Goal: Information Seeking & Learning: Stay updated

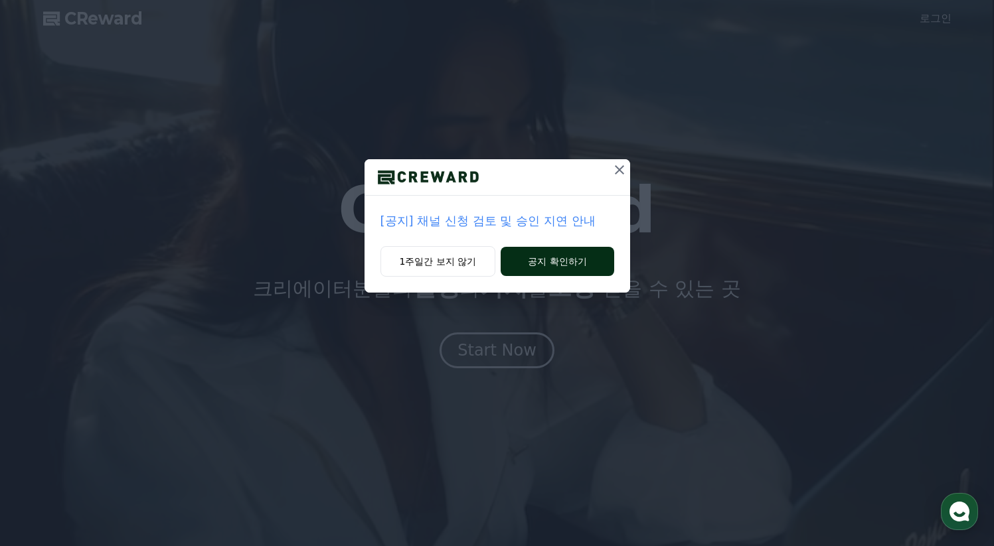
click at [555, 267] on button "공지 확인하기" at bounding box center [556, 261] width 113 height 29
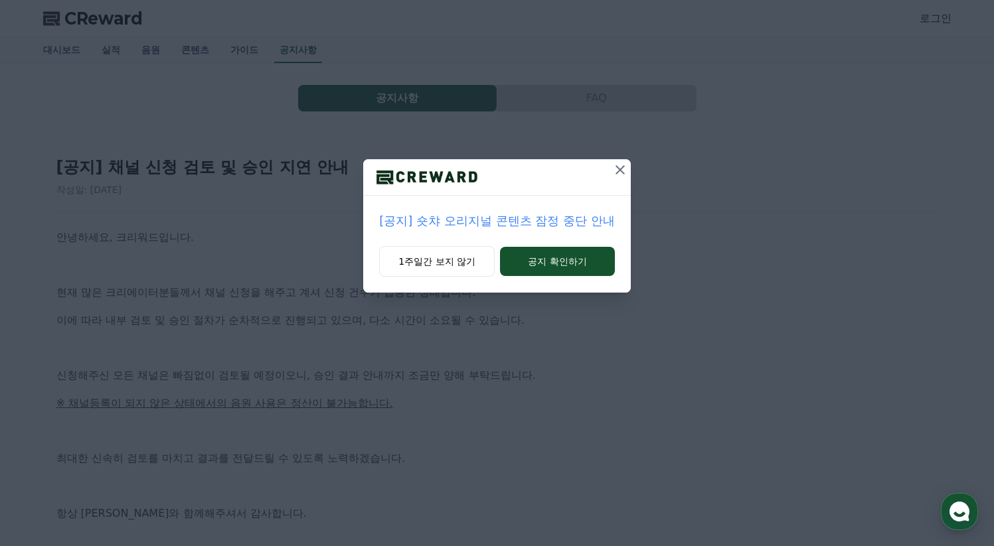
click at [615, 168] on icon at bounding box center [620, 170] width 16 height 16
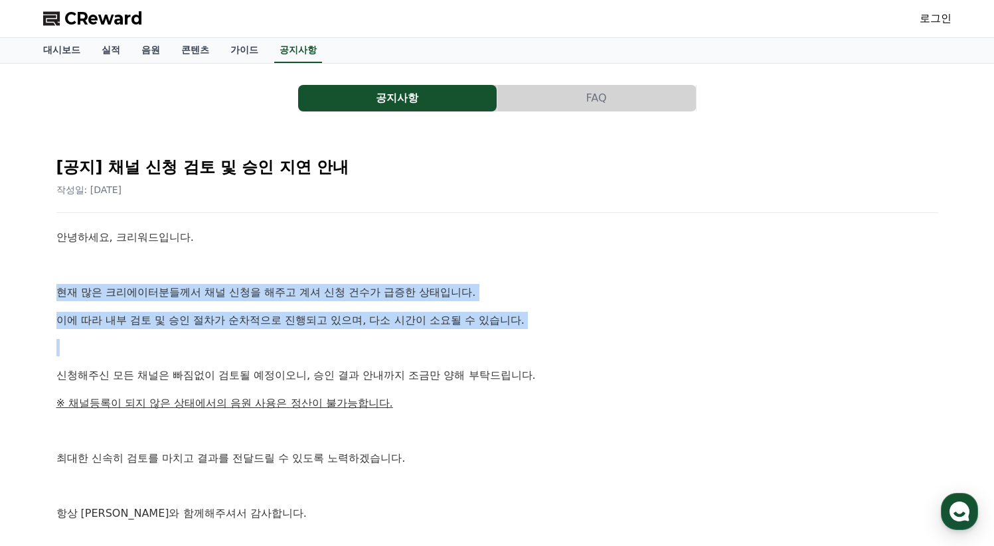
drag, startPoint x: 50, startPoint y: 286, endPoint x: 482, endPoint y: 354, distance: 437.3
click at [465, 354] on div "[공지] 채널 신청 검토 및 승인 지연 안내 작성일: [DATE] 안녕하세요, 크리워드입니다. 현재 많은 크리에이터분들께서 채널 신청을 해주고…" at bounding box center [496, 381] width 897 height 487
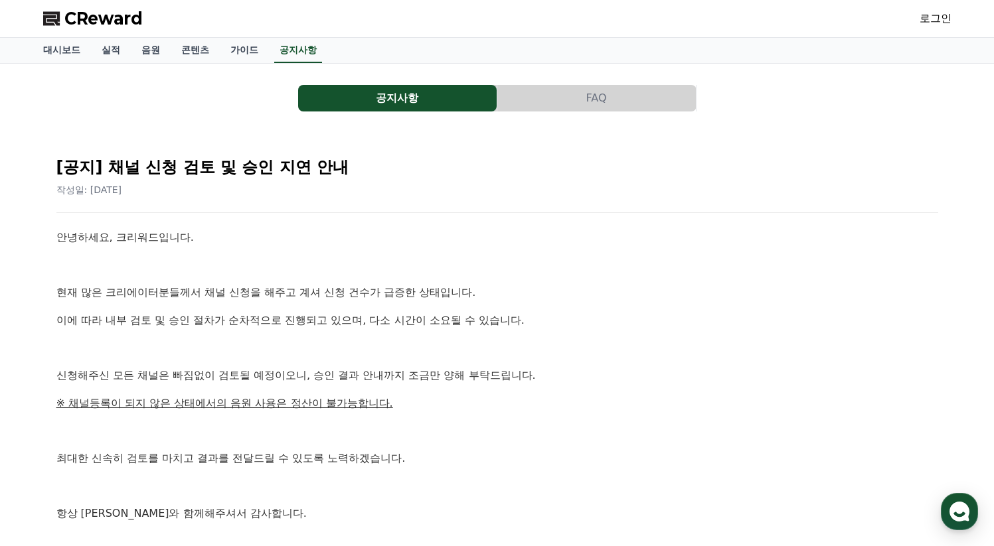
click at [492, 368] on p "신청해주신 모든 채널은 빠짐없이 검토될 예정이오니, 승인 결과 안내까지 조금만 양해 부탁드립니다." at bounding box center [496, 375] width 881 height 17
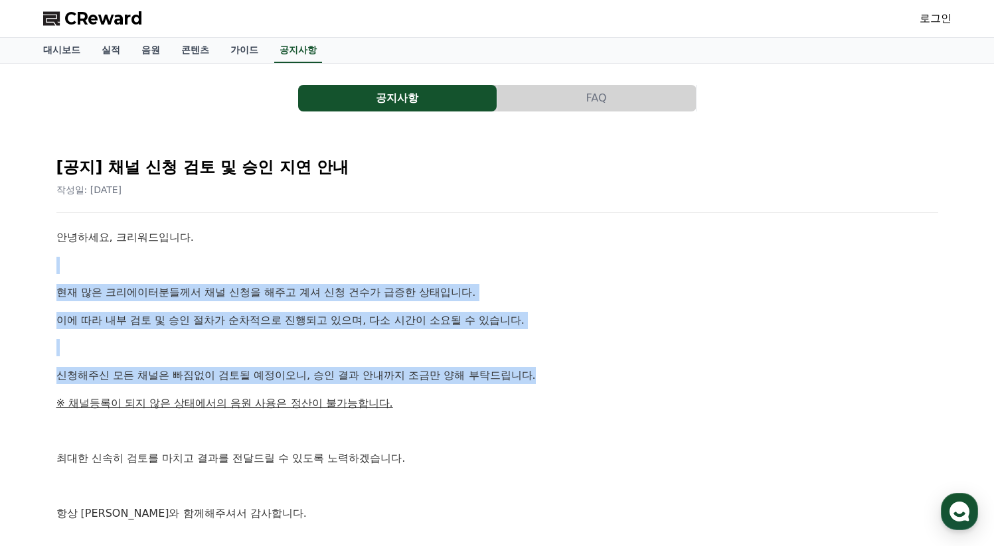
drag, startPoint x: 506, startPoint y: 382, endPoint x: 65, endPoint y: 261, distance: 456.9
click at [62, 262] on div "안녕하세요, 크리워드입니다. 현재 많은 크리에이터분들께서 채널 신청을 해주고 계셔 신청 건수가 급증한 상태입니다. 이에 따라 내부 검토 및 승…" at bounding box center [496, 403] width 881 height 348
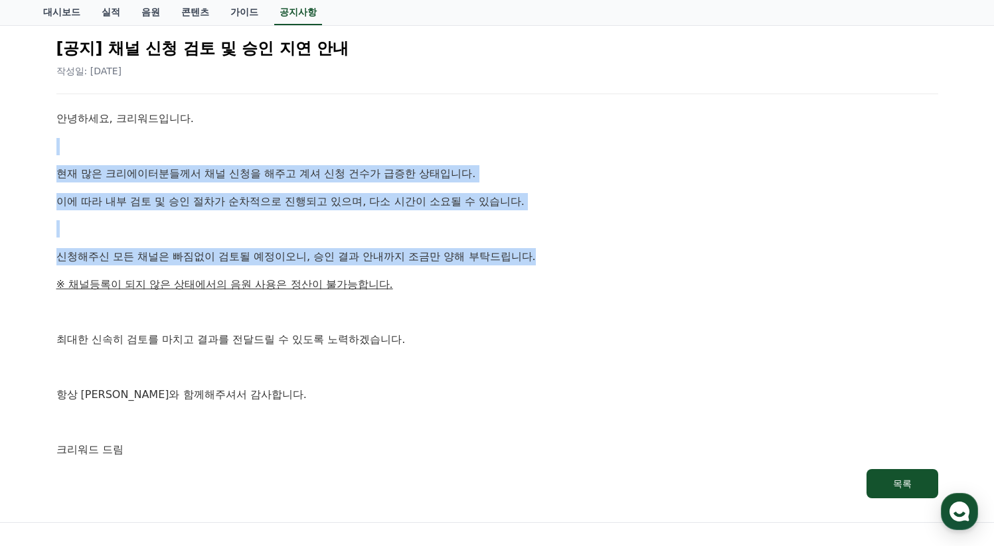
scroll to position [210, 0]
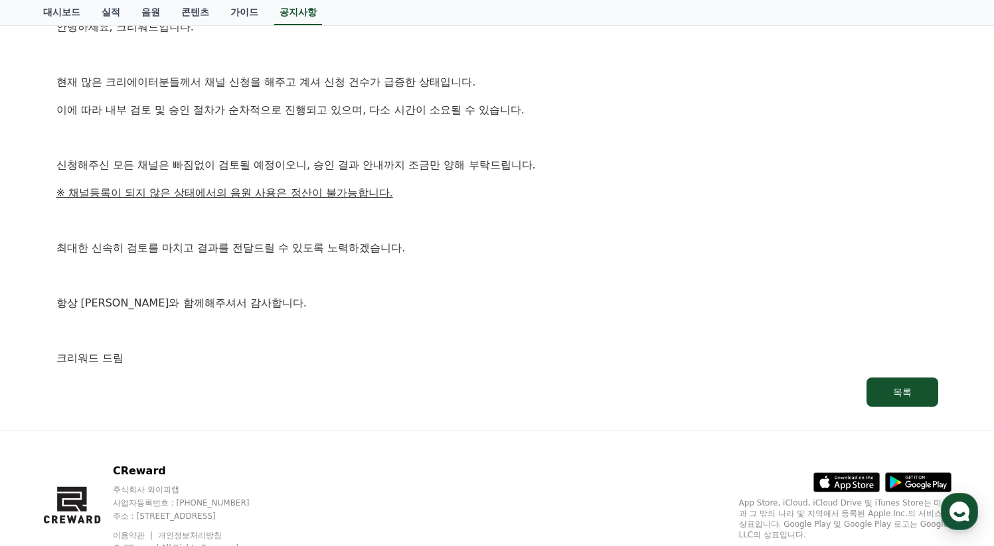
click at [336, 291] on div "안녕하세요, 크리워드입니다. 현재 많은 크리에이터분들께서 채널 신청을 해주고 계셔 신청 건수가 급증한 상태입니다. 이에 따라 내부 검토 및 승…" at bounding box center [496, 193] width 881 height 348
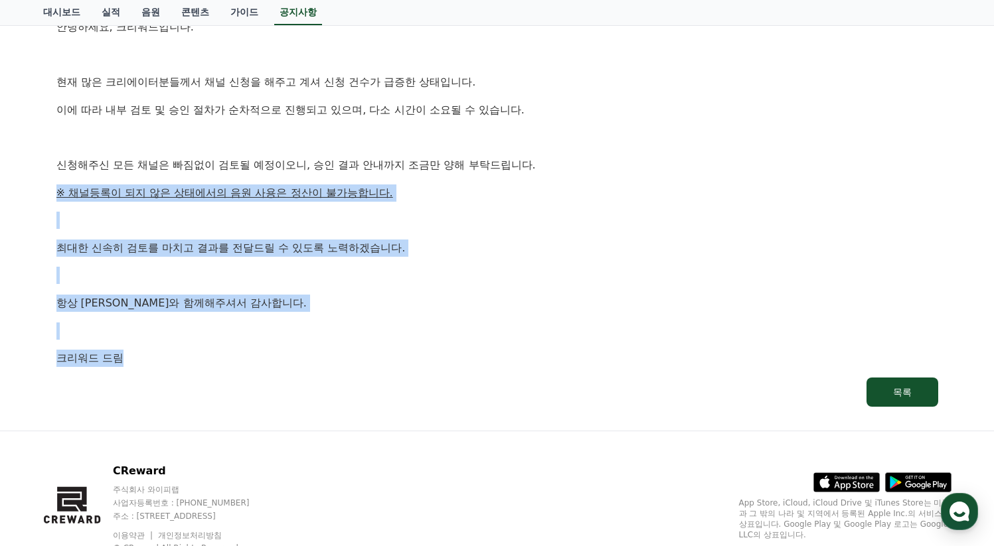
drag, startPoint x: 200, startPoint y: 355, endPoint x: 116, endPoint y: 189, distance: 185.8
click at [94, 176] on div "안녕하세요, 크리워드입니다. 현재 많은 크리에이터분들께서 채널 신청을 해주고 계셔 신청 건수가 급증한 상태입니다. 이에 따라 내부 검토 및 승…" at bounding box center [496, 193] width 881 height 348
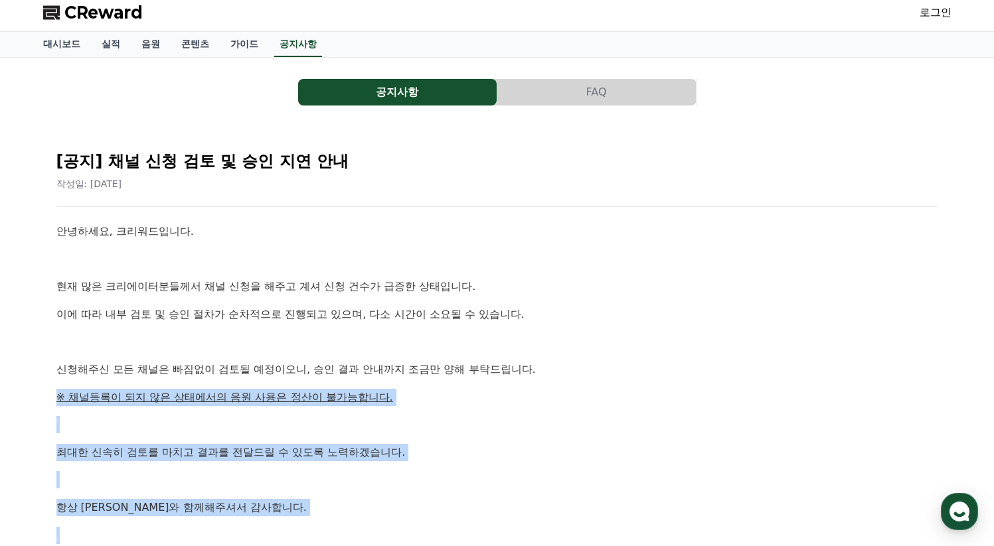
scroll to position [0, 0]
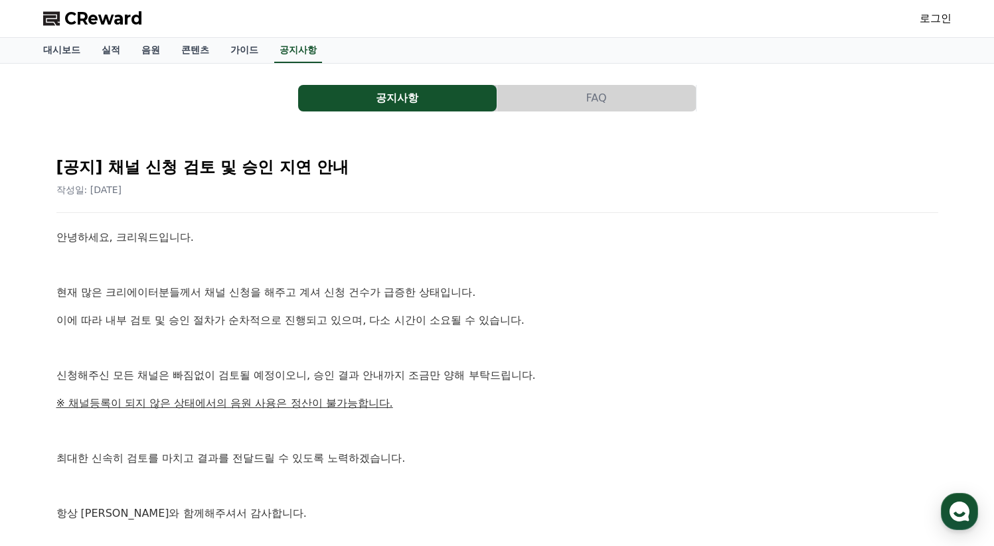
click at [488, 323] on p "이에 따라 내부 검토 및 승인 절차가 순차적으로 진행되고 있으며, 다소 시간이 소요될 수 있습니다." at bounding box center [496, 320] width 881 height 17
click at [254, 51] on div "대시보드 실적 음원 콘텐츠 가이드 공지사항" at bounding box center [497, 50] width 929 height 25
click at [274, 50] on link "공지사항" at bounding box center [298, 50] width 48 height 25
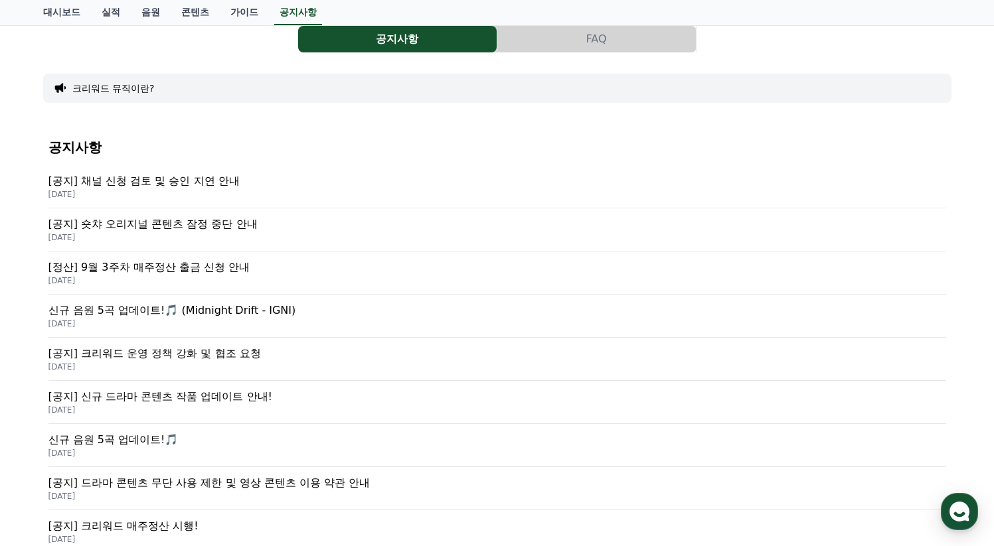
scroll to position [62, 0]
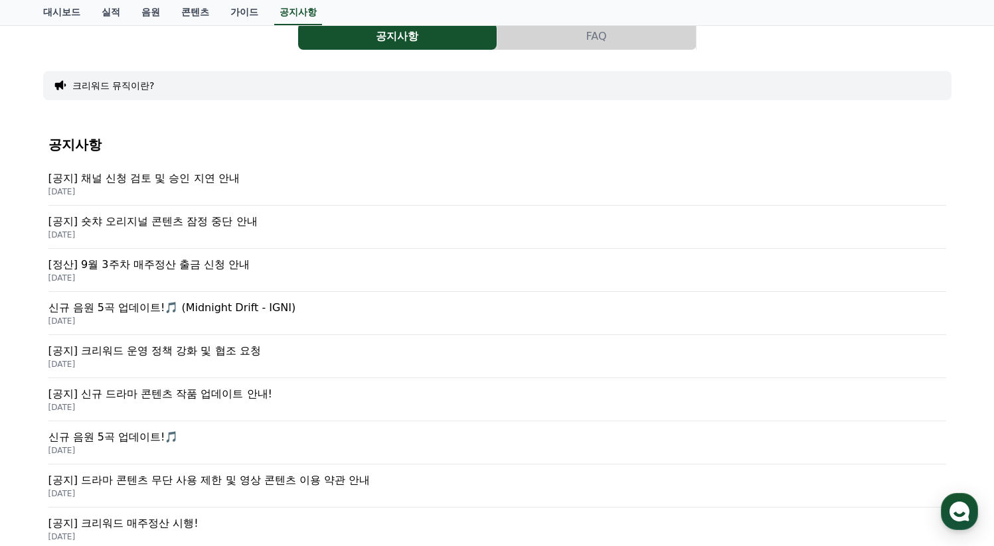
click at [216, 354] on p "[공지] 크리워드 운영 정책 강화 및 협조 요청" at bounding box center [496, 351] width 897 height 16
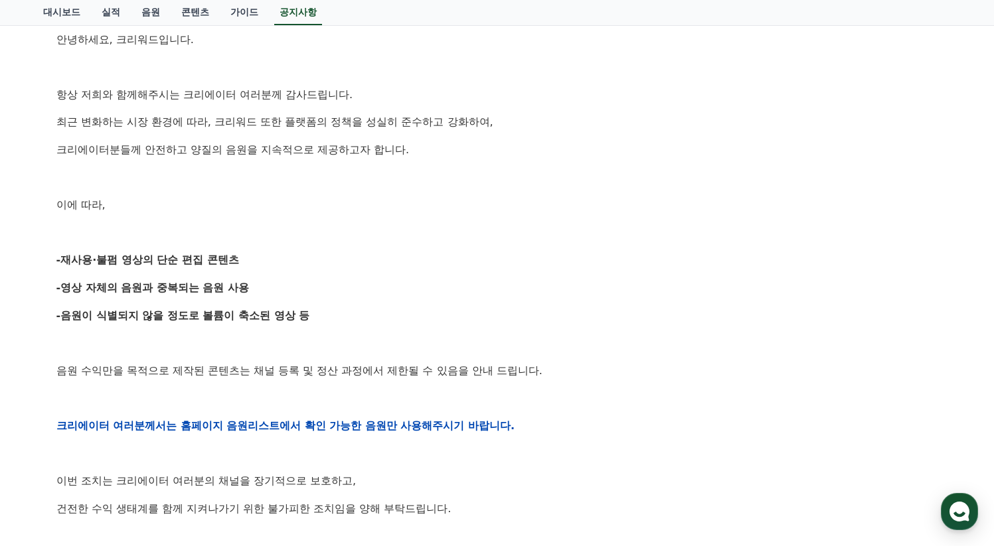
scroll to position [226, 0]
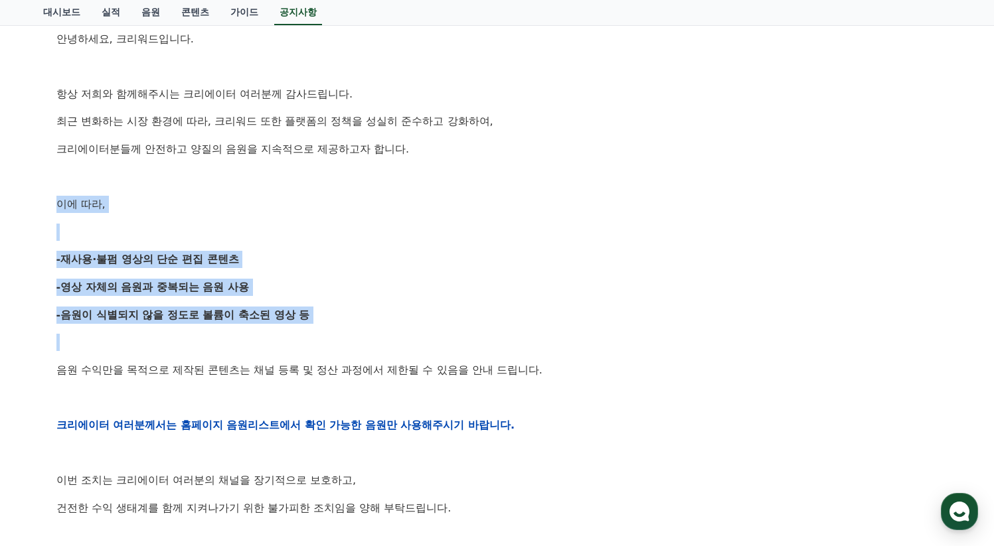
drag, startPoint x: 52, startPoint y: 195, endPoint x: 406, endPoint y: 344, distance: 383.4
click at [392, 344] on div "[공지] 크리워드 운영 정책 강화 및 협조 요청 작성일: 2025-09-15 안녕하세요, 크리워드입니다. 항상 저희와 함께해주시는 크리에이터 …" at bounding box center [496, 404] width 897 height 984
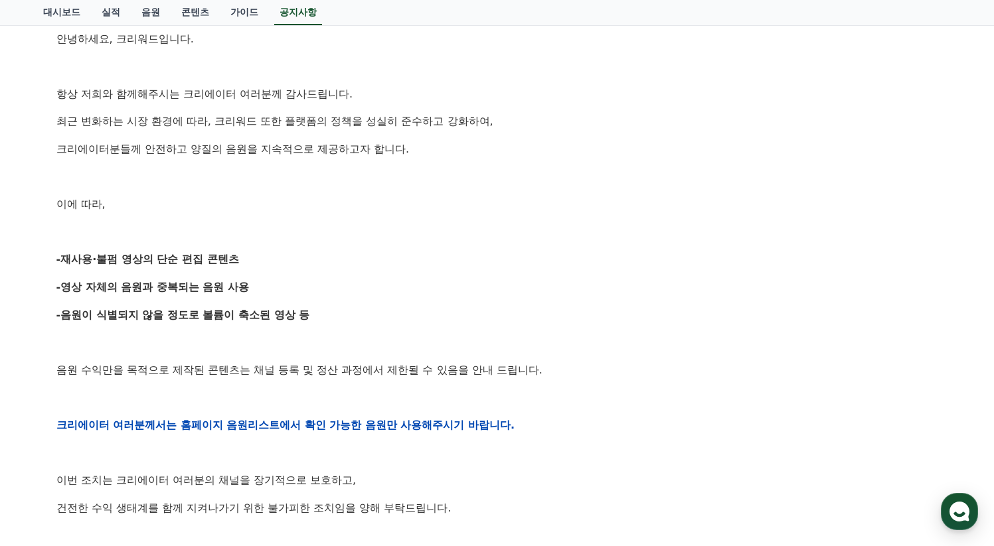
click at [601, 366] on p "음원 수익만을 목적으로 제작된 콘텐츠는 채널 등록 및 정산 과정에서 제한될 수 있음을 안내 드립니다." at bounding box center [496, 370] width 881 height 17
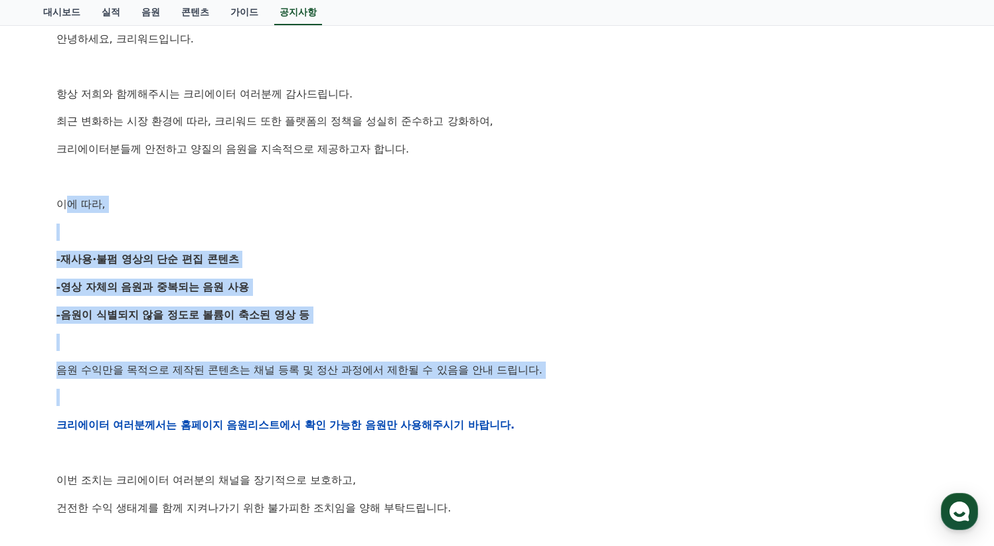
drag, startPoint x: 508, startPoint y: 382, endPoint x: 64, endPoint y: 205, distance: 478.7
click at [64, 205] on div "안녕하세요, 크리워드입니다. 항상 저희와 함께해주시는 크리에이터 여러분께 감사드립니다. 최근 변화하는 시장 환경에 따라, 크리워드 또한 플랫폼…" at bounding box center [496, 425] width 881 height 845
click at [354, 273] on div "안녕하세요, 크리워드입니다. 항상 저희와 함께해주시는 크리에이터 여러분께 감사드립니다. 최근 변화하는 시장 환경에 따라, 크리워드 또한 플랫폼…" at bounding box center [496, 425] width 881 height 845
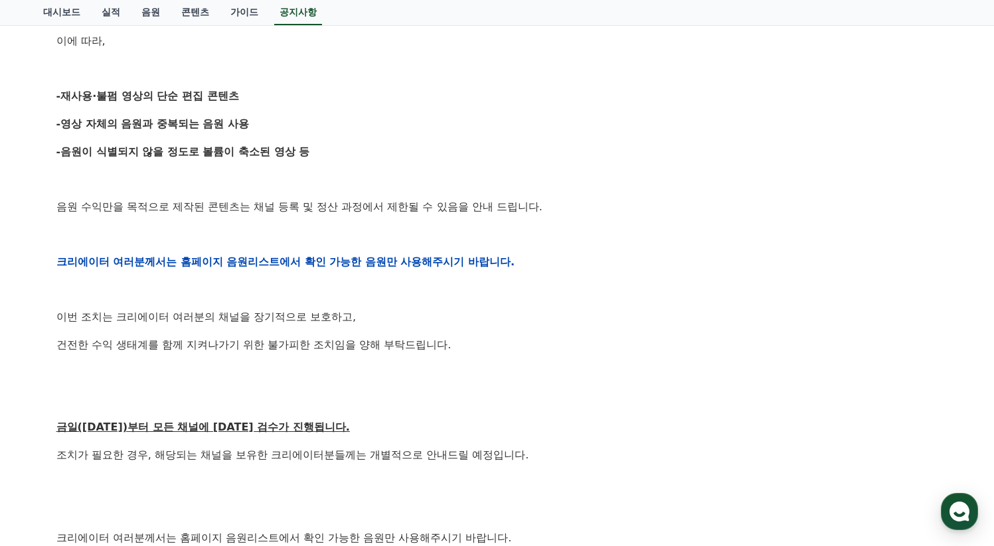
scroll to position [404, 0]
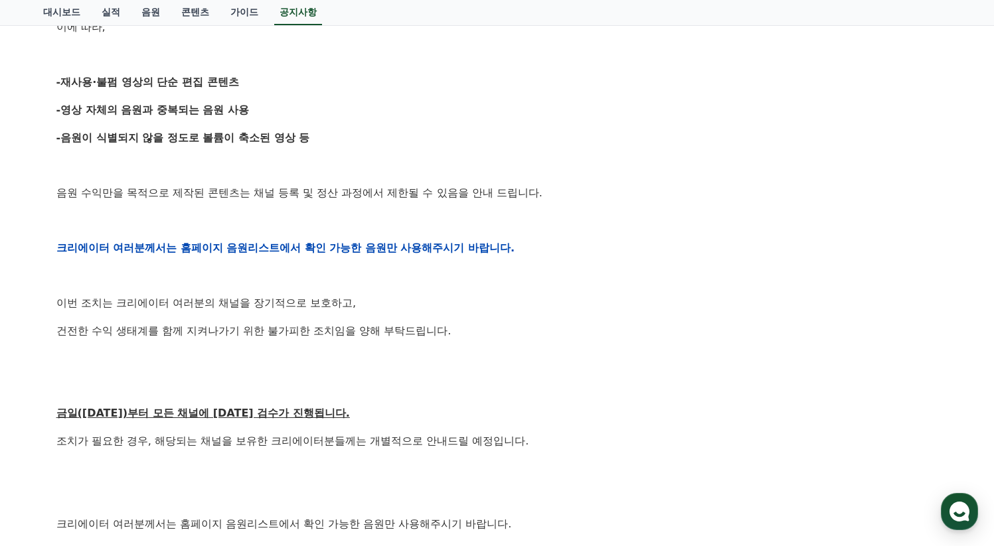
drag, startPoint x: 449, startPoint y: 324, endPoint x: 246, endPoint y: 107, distance: 296.8
click at [238, 108] on div "안녕하세요, 크리워드입니다. 항상 저희와 함께해주시는 크리에이터 여러분께 감사드립니다. 최근 변화하는 시장 환경에 따라, 크리워드 또한 플랫폼…" at bounding box center [496, 247] width 881 height 845
click at [502, 230] on div "안녕하세요, 크리워드입니다. 항상 저희와 함께해주시는 크리에이터 여러분께 감사드립니다. 최근 변화하는 시장 환경에 따라, 크리워드 또한 플랫폼…" at bounding box center [496, 247] width 881 height 845
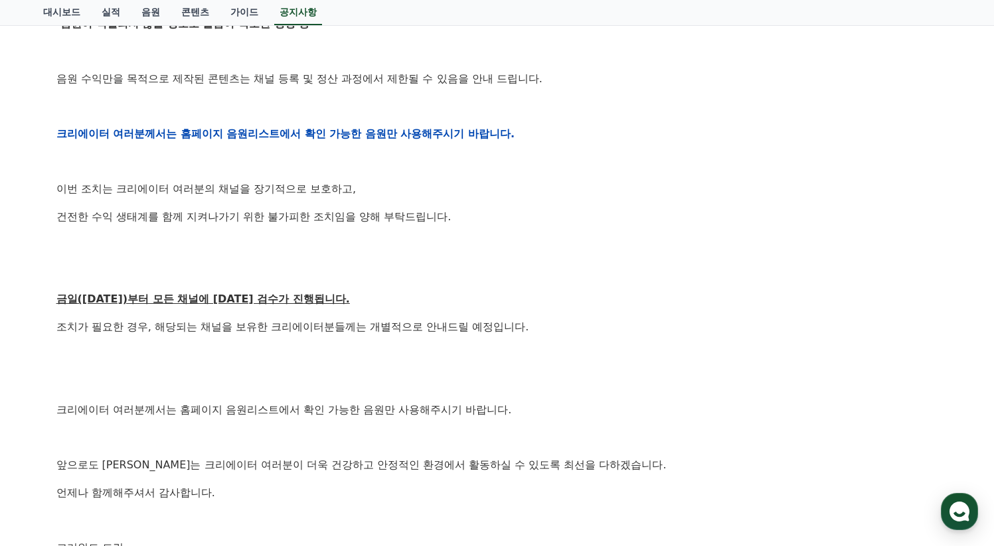
scroll to position [551, 0]
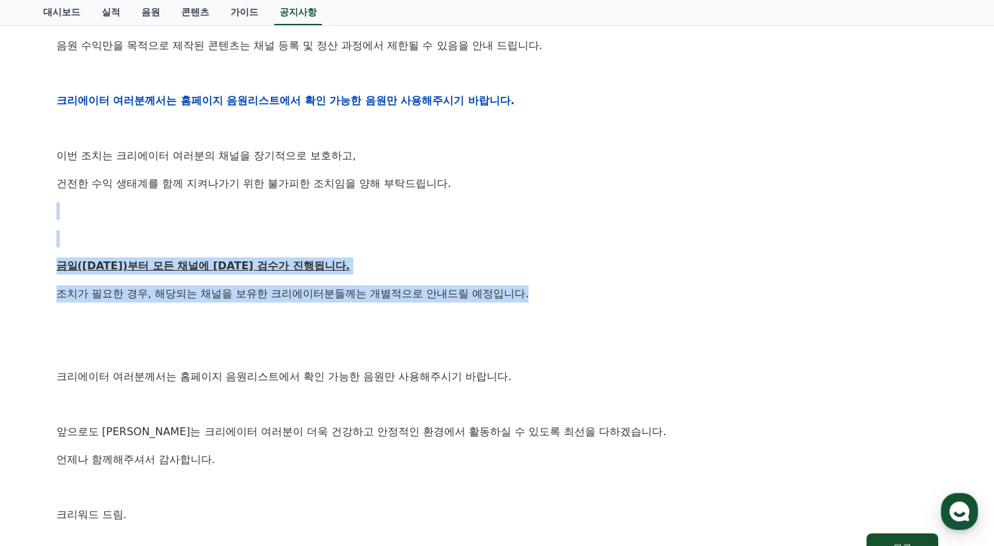
drag, startPoint x: 580, startPoint y: 301, endPoint x: 198, endPoint y: 201, distance: 395.0
click at [196, 202] on div "안녕하세요, 크리워드입니다. 항상 저희와 함께해주시는 크리에이터 여러분께 감사드립니다. 최근 변화하는 시장 환경에 따라, 크리워드 또한 플랫폼…" at bounding box center [496, 100] width 881 height 845
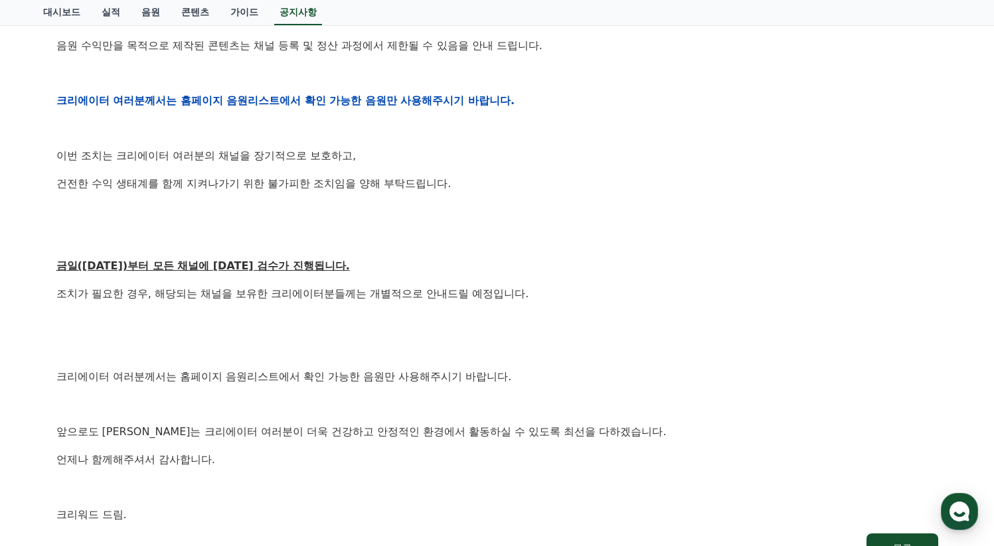
click at [575, 354] on p at bounding box center [496, 348] width 881 height 17
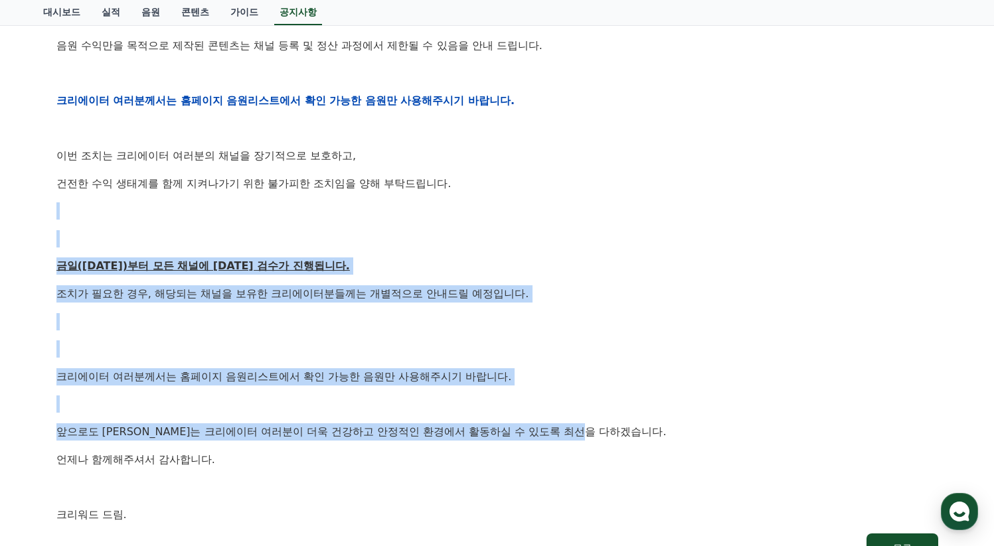
drag, startPoint x: 601, startPoint y: 433, endPoint x: 102, endPoint y: 198, distance: 550.7
click at [103, 198] on div "안녕하세요, 크리워드입니다. 항상 저희와 함께해주시는 크리에이터 여러분께 감사드립니다. 최근 변화하는 시장 환경에 따라, 크리워드 또한 플랫폼…" at bounding box center [496, 100] width 881 height 845
click at [587, 313] on p at bounding box center [496, 321] width 881 height 17
drag, startPoint x: 248, startPoint y: 455, endPoint x: 75, endPoint y: 195, distance: 312.2
click at [70, 204] on div "안녕하세요, 크리워드입니다. 항상 저희와 함께해주시는 크리에이터 여러분께 감사드립니다. 최근 변화하는 시장 환경에 따라, 크리워드 또한 플랫폼…" at bounding box center [496, 100] width 881 height 845
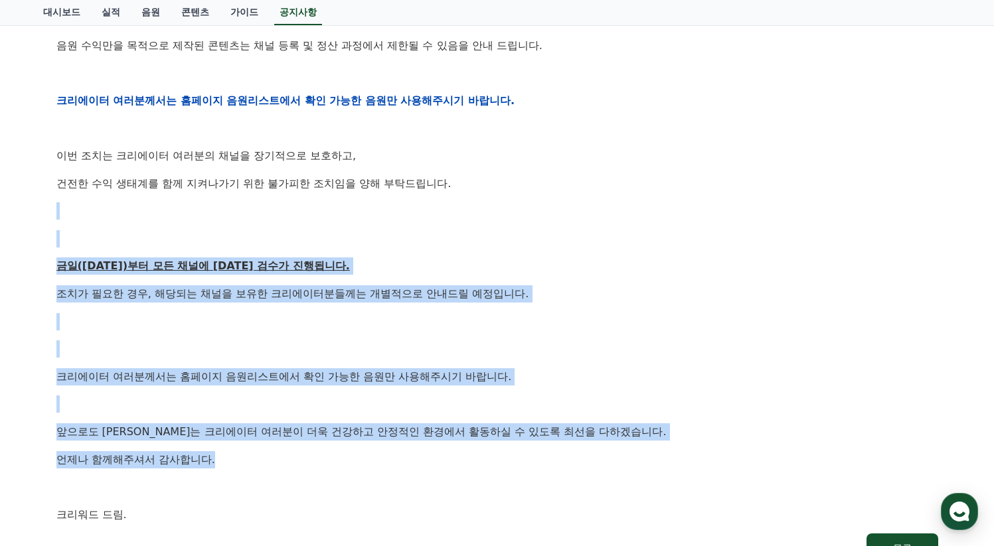
scroll to position [0, 0]
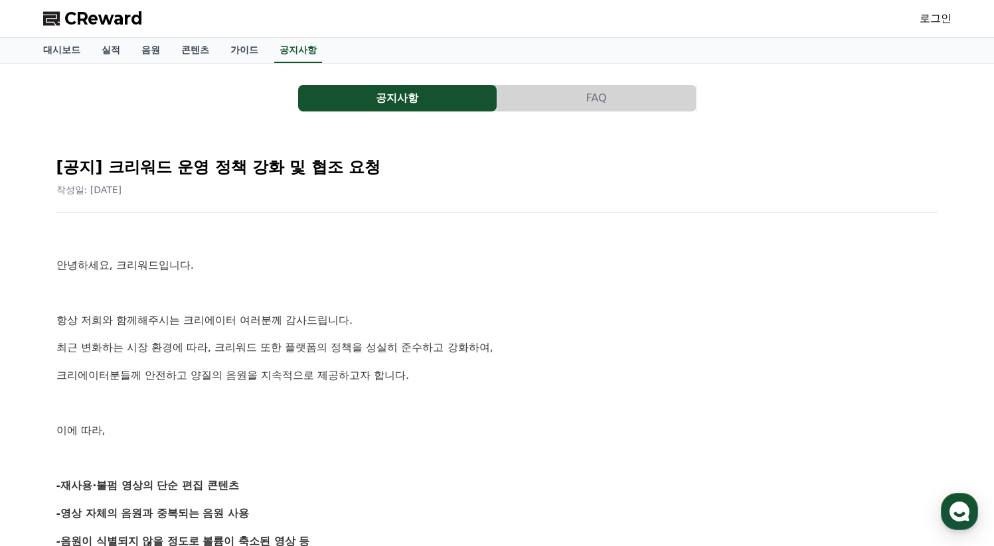
click at [582, 175] on h2 "[공지] 크리워드 운영 정책 강화 및 협조 요청" at bounding box center [496, 167] width 881 height 21
